Goal: Task Accomplishment & Management: Use online tool/utility

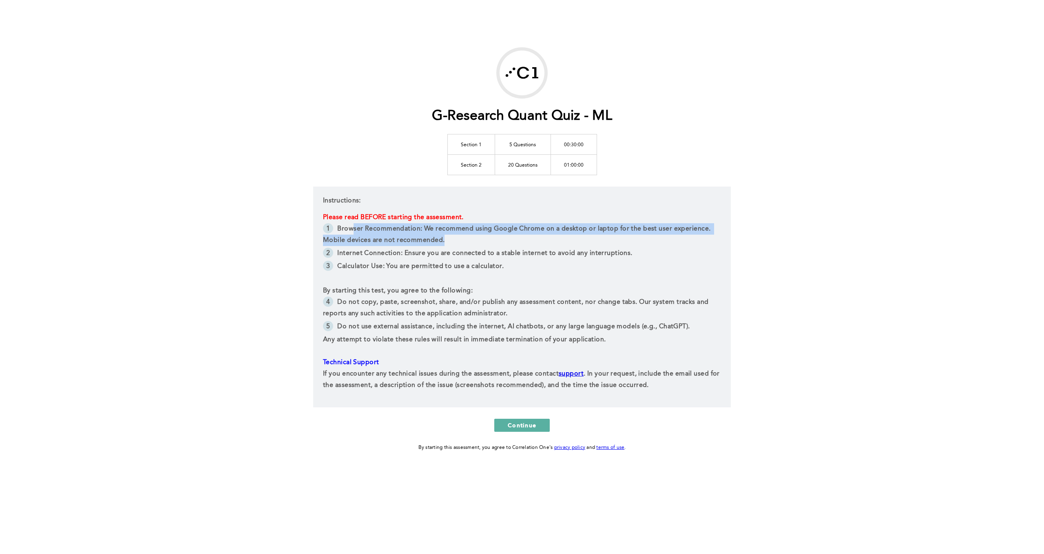
drag, startPoint x: 351, startPoint y: 231, endPoint x: 520, endPoint y: 242, distance: 168.7
click at [511, 240] on li "Browser Recommendation: We recommend using Google Chrome on a desktop or laptop…" at bounding box center [522, 235] width 398 height 24
click at [521, 242] on li "Browser Recommendation: We recommend using Google Chrome on a desktop or laptop…" at bounding box center [522, 235] width 398 height 24
drag, startPoint x: 391, startPoint y: 241, endPoint x: 548, endPoint y: 250, distance: 156.4
click at [532, 247] on li "Browser Recommendation: We recommend using Google Chrome on a desktop or laptop…" at bounding box center [522, 235] width 398 height 24
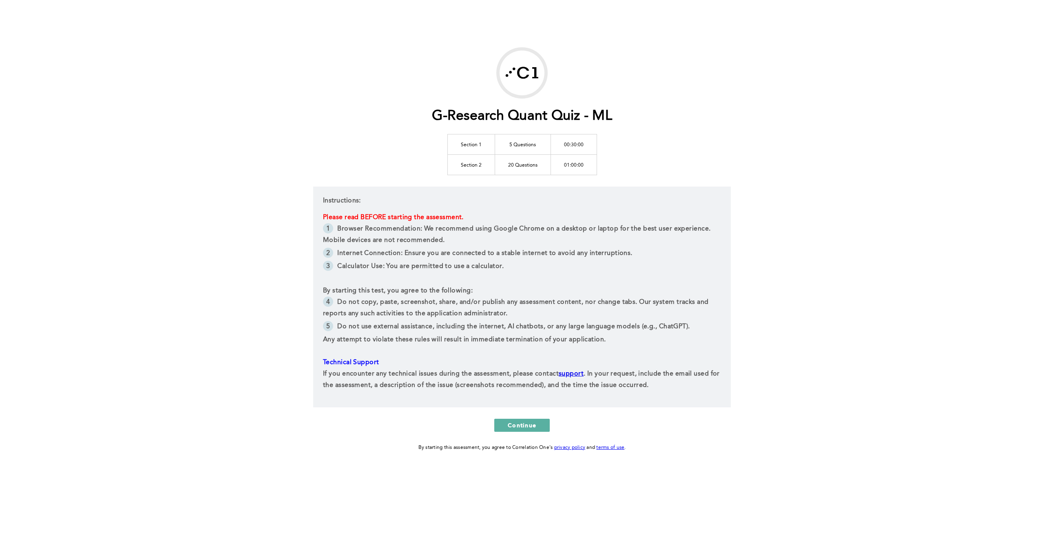
click at [548, 250] on span "Internet Connection: Ensure you are connected to a stable internet to avoid any…" at bounding box center [484, 253] width 295 height 7
drag, startPoint x: 425, startPoint y: 255, endPoint x: 568, endPoint y: 268, distance: 143.7
click at [548, 267] on ul "Browser Recommendation: We recommend using Google Chrome on a desktop or laptop…" at bounding box center [522, 248] width 398 height 51
click at [568, 268] on li "Calculator Use: You are permitted to use a calculator.﻿" at bounding box center [522, 267] width 398 height 13
drag, startPoint x: 373, startPoint y: 267, endPoint x: 517, endPoint y: 278, distance: 144.3
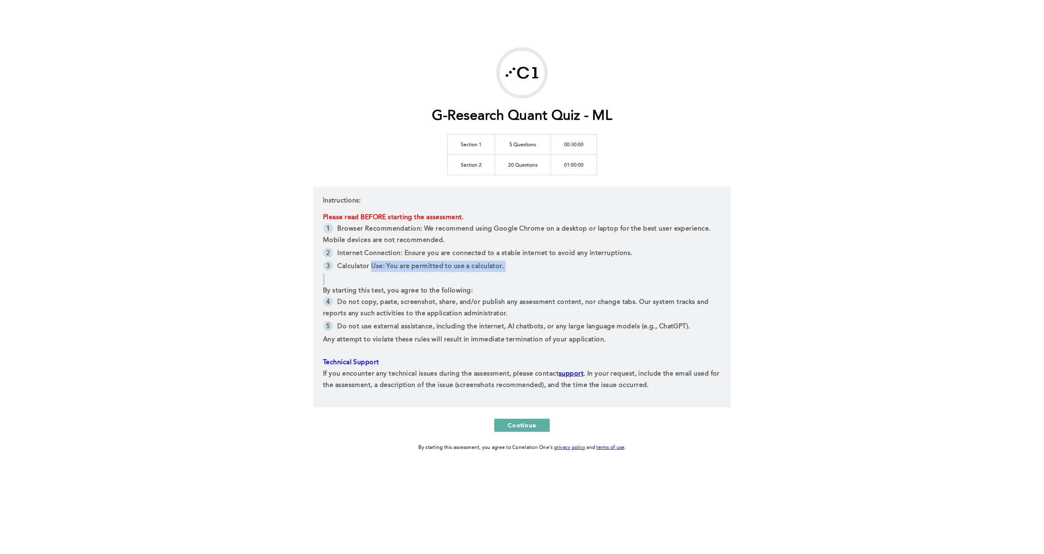
click at [499, 278] on div "Please read BEFORE starting the assessment. Browser Recommendation: We recommen…" at bounding box center [522, 301] width 398 height 179
click at [447, 283] on p at bounding box center [522, 279] width 398 height 11
drag, startPoint x: 563, startPoint y: 145, endPoint x: 617, endPoint y: 151, distance: 54.6
click at [613, 150] on div "G-Research Quant Quiz - ML Section 1 5 Questions 00:30:00 Section 2 20 Question…" at bounding box center [521, 249] width 417 height 405
click at [618, 151] on div "G-Research Quant Quiz - ML Section 1 5 Questions 00:30:00 Section 2 20 Question…" at bounding box center [521, 249] width 417 height 405
